Goal: Task Accomplishment & Management: Manage account settings

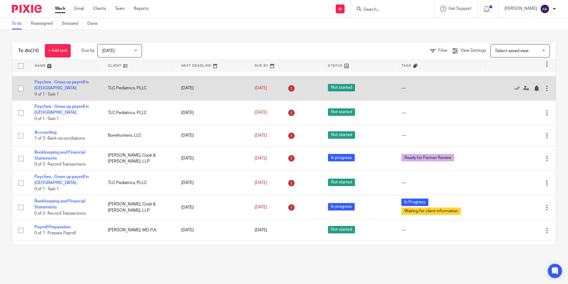
scroll to position [119, 0]
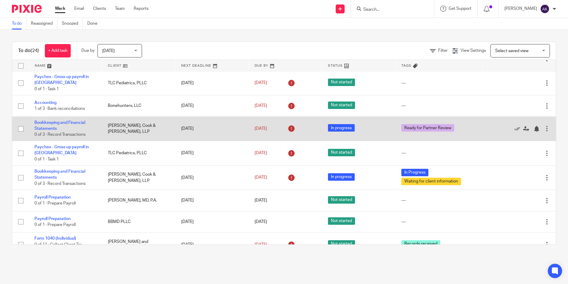
drag, startPoint x: 503, startPoint y: 131, endPoint x: 493, endPoint y: 132, distance: 9.8
click at [515, 131] on icon at bounding box center [518, 129] width 6 height 6
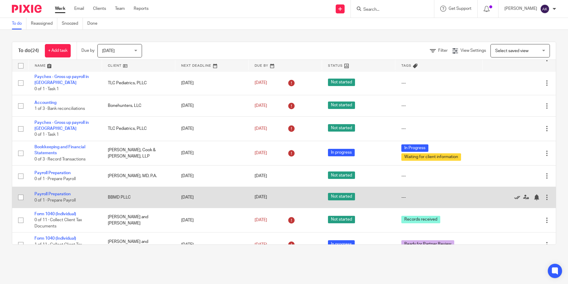
click at [515, 199] on icon at bounding box center [518, 197] width 6 height 6
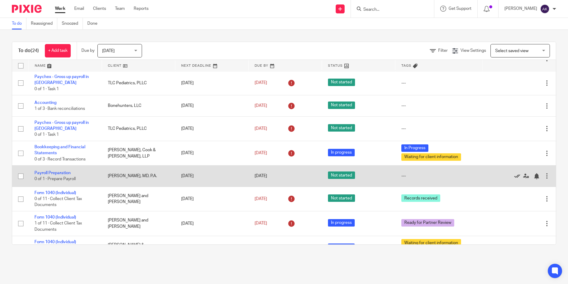
click at [515, 177] on icon at bounding box center [518, 176] width 6 height 6
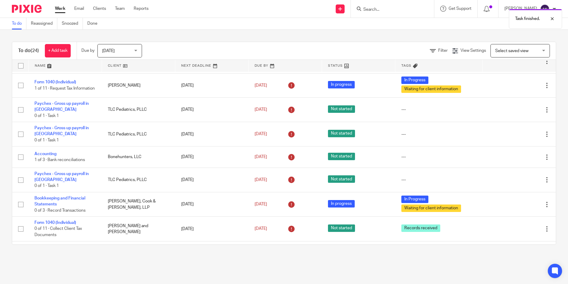
scroll to position [0, 0]
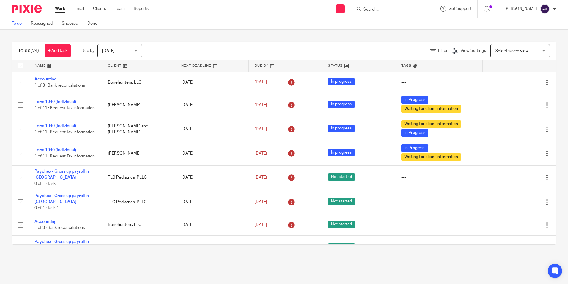
click at [406, 6] on form at bounding box center [394, 8] width 63 height 7
click at [403, 9] on input "Search" at bounding box center [390, 9] width 54 height 5
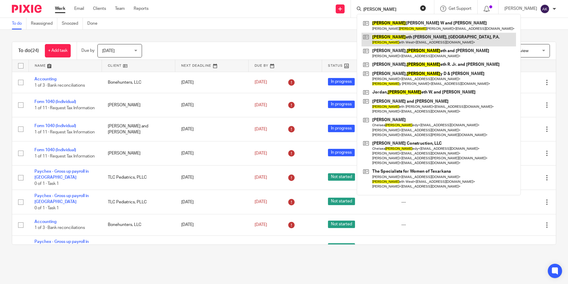
type input "kenn"
click at [406, 37] on link at bounding box center [439, 40] width 155 height 14
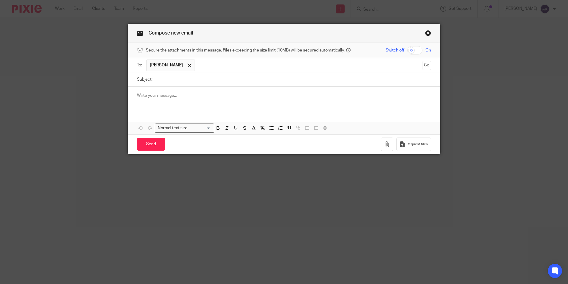
click at [412, 52] on input "checkbox" at bounding box center [415, 50] width 15 height 8
checkbox input "true"
click at [381, 144] on button "button" at bounding box center [387, 143] width 12 height 13
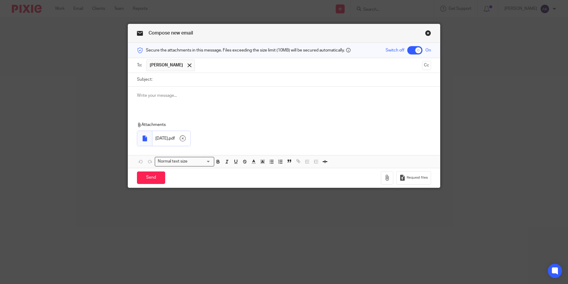
click at [185, 80] on input "Subject:" at bounding box center [293, 79] width 276 height 13
type input "8.31.25 Payroll"
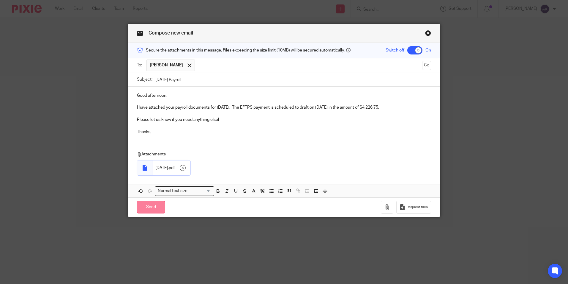
click at [147, 208] on input "Send" at bounding box center [151, 207] width 28 height 13
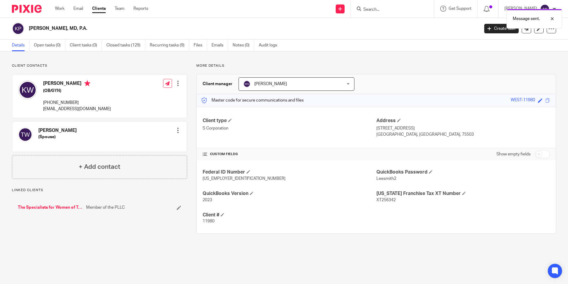
click at [65, 11] on ul "Work Email Clients Team Reports" at bounding box center [106, 9] width 102 height 6
click at [64, 9] on link "Work" at bounding box center [60, 9] width 10 height 6
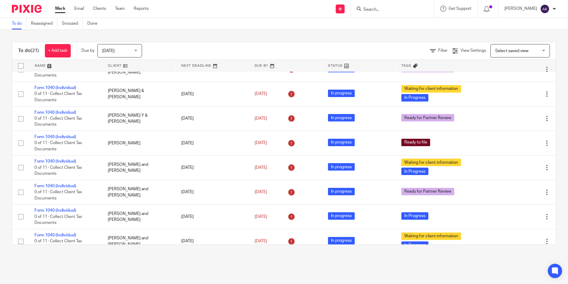
scroll to position [335, 0]
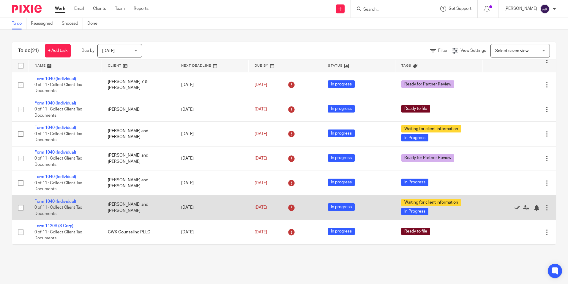
drag, startPoint x: 59, startPoint y: 201, endPoint x: 70, endPoint y: 195, distance: 12.5
click at [59, 201] on link "Form 1040 (Individual)" at bounding box center [55, 201] width 42 height 4
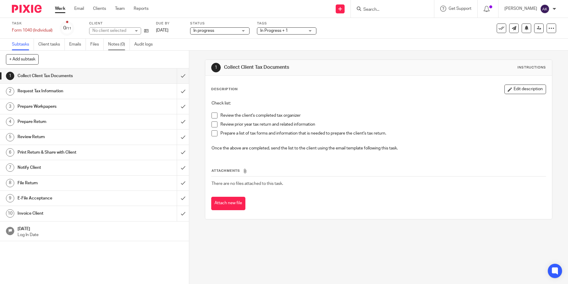
click at [118, 45] on link "Notes (0)" at bounding box center [119, 45] width 22 height 12
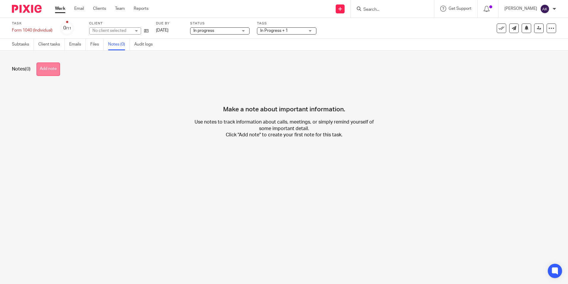
click at [43, 70] on button "Add note" at bounding box center [48, 68] width 23 height 13
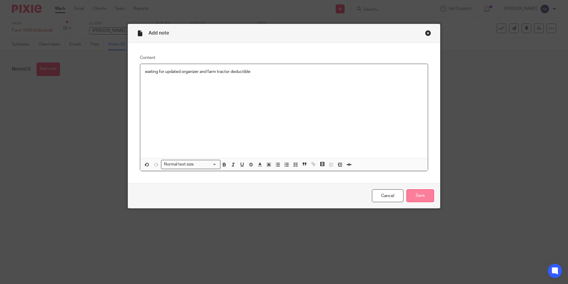
click at [421, 198] on input "Save" at bounding box center [421, 195] width 28 height 13
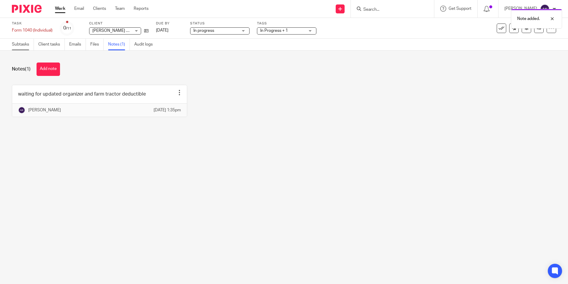
click at [18, 46] on link "Subtasks" at bounding box center [23, 45] width 22 height 12
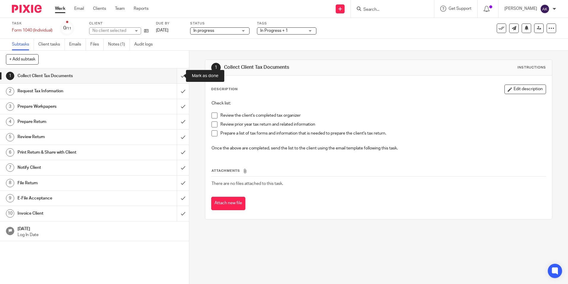
click at [179, 77] on input "submit" at bounding box center [94, 75] width 189 height 15
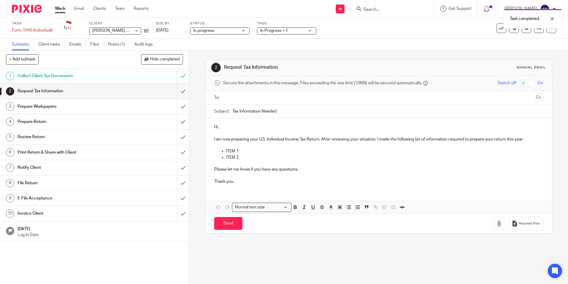
click at [60, 9] on link "Work" at bounding box center [60, 9] width 10 height 6
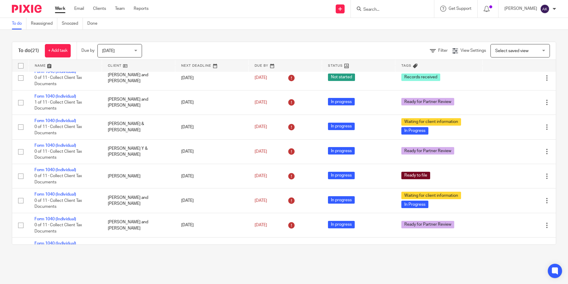
scroll to position [335, 0]
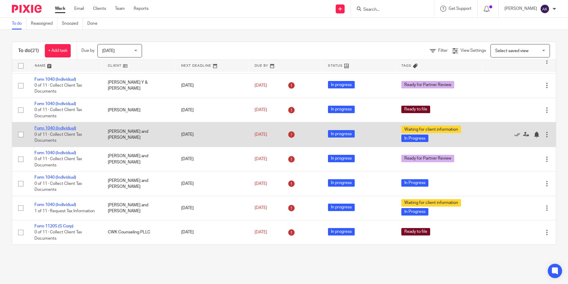
click at [56, 127] on link "Form 1040 (Individual)" at bounding box center [55, 128] width 42 height 4
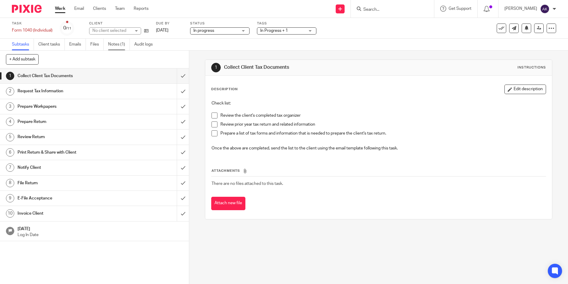
click at [125, 46] on link "Notes (1)" at bounding box center [119, 45] width 22 height 12
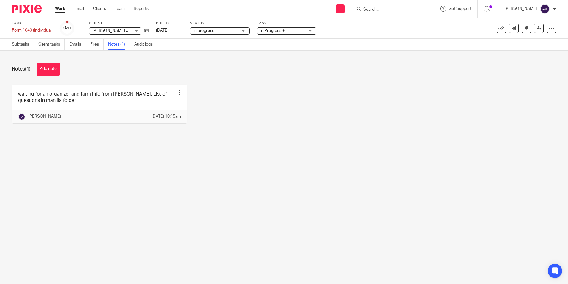
click at [55, 7] on link "Work" at bounding box center [60, 9] width 10 height 6
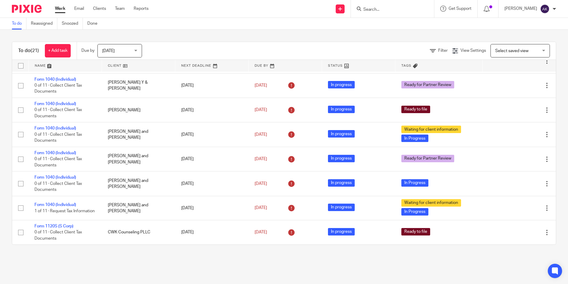
scroll to position [306, 0]
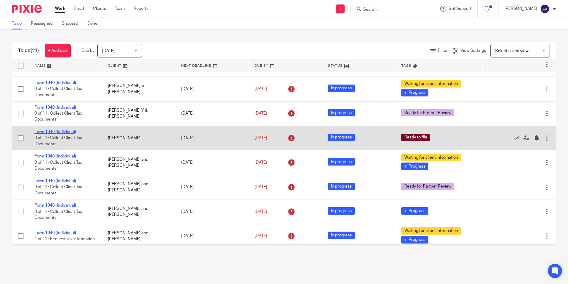
click at [67, 133] on link "Form 1040 (Individual)" at bounding box center [55, 132] width 42 height 4
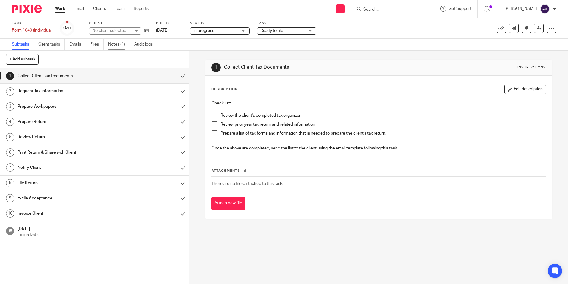
click at [111, 42] on link "Notes (1)" at bounding box center [119, 45] width 22 height 12
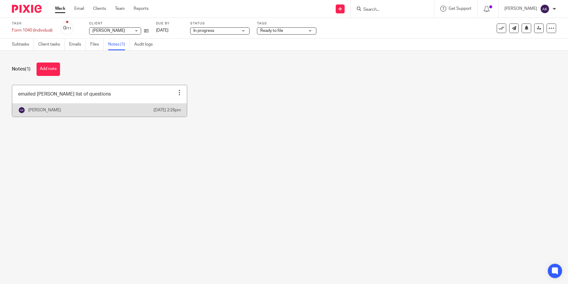
click at [179, 90] on div "Edit note Delete note" at bounding box center [179, 92] width 9 height 9
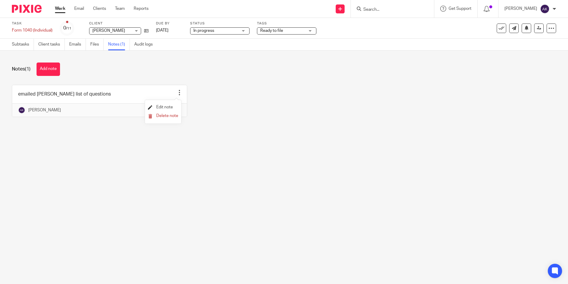
click at [169, 106] on span "Edit note" at bounding box center [164, 107] width 17 height 4
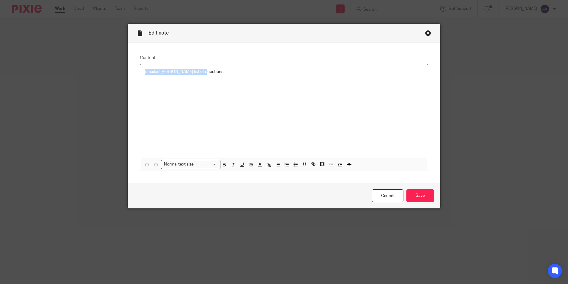
drag, startPoint x: 218, startPoint y: 73, endPoint x: 78, endPoint y: 80, distance: 139.9
click at [78, 80] on div "Edit note Content emailed Cason list of questions Normal text size Loading... R…" at bounding box center [284, 142] width 568 height 284
click at [419, 198] on input "Save" at bounding box center [421, 195] width 28 height 13
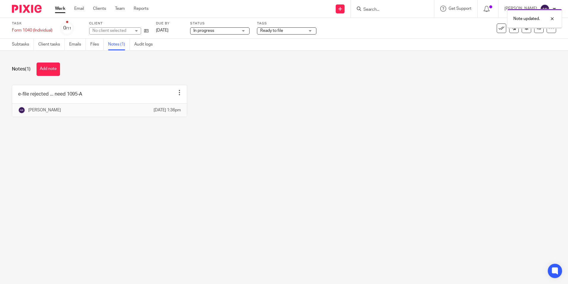
click at [64, 10] on link "Work" at bounding box center [60, 9] width 10 height 6
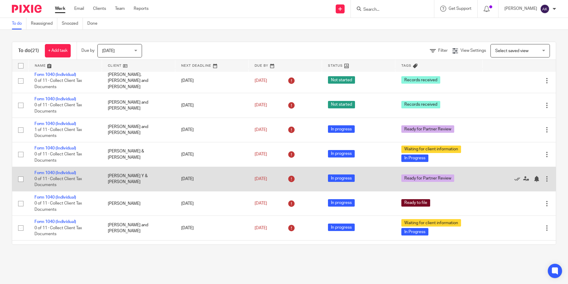
scroll to position [208, 0]
